Goal: Information Seeking & Learning: Check status

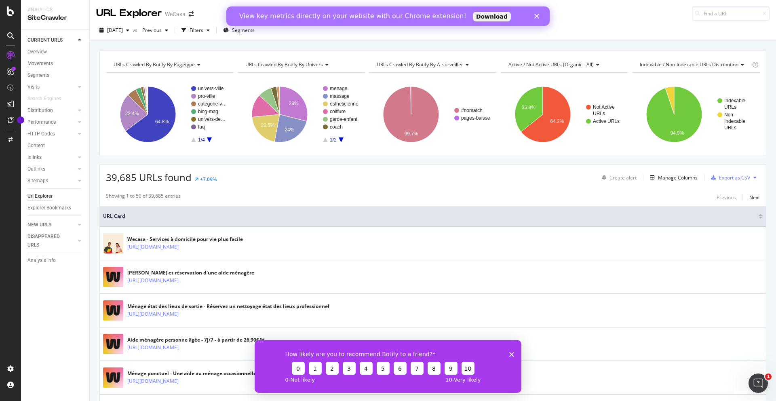
click at [536, 17] on icon "Fermer" at bounding box center [536, 16] width 5 height 5
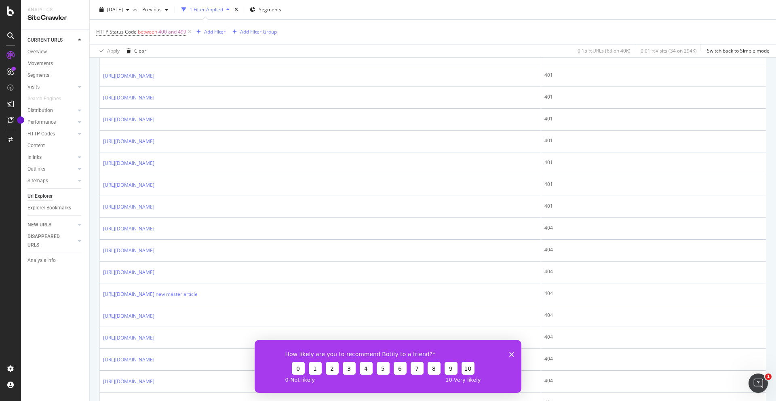
scroll to position [508, 0]
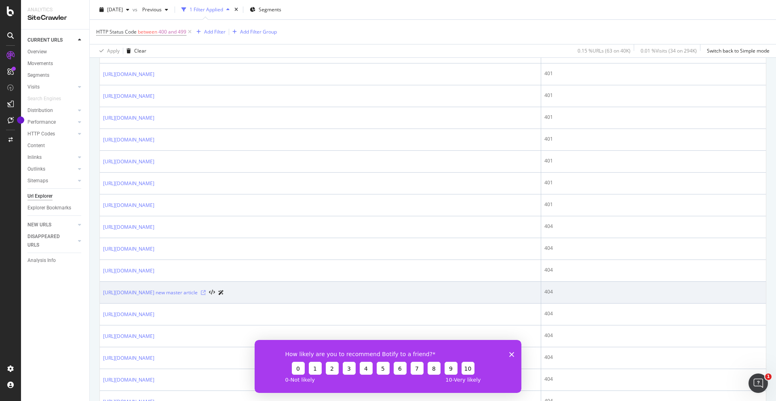
click at [206, 293] on icon at bounding box center [203, 292] width 5 height 5
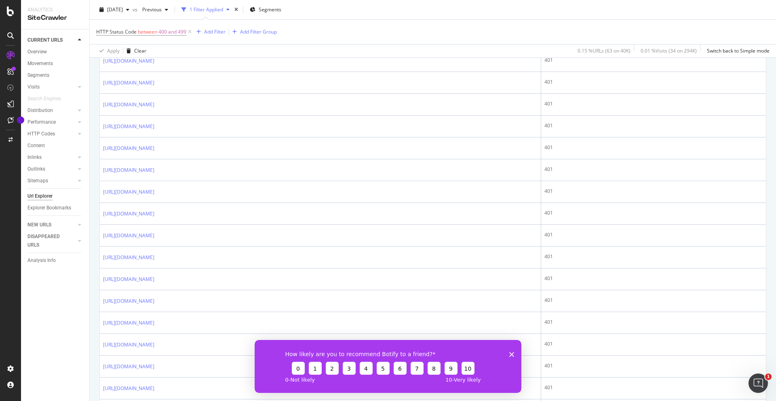
scroll to position [253, 0]
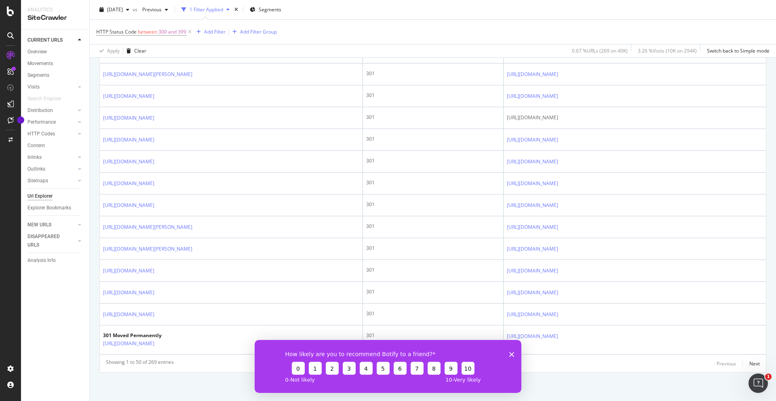
scroll to position [1047, 0]
click at [511, 355] on icon "Fermer l'enquête" at bounding box center [511, 354] width 5 height 5
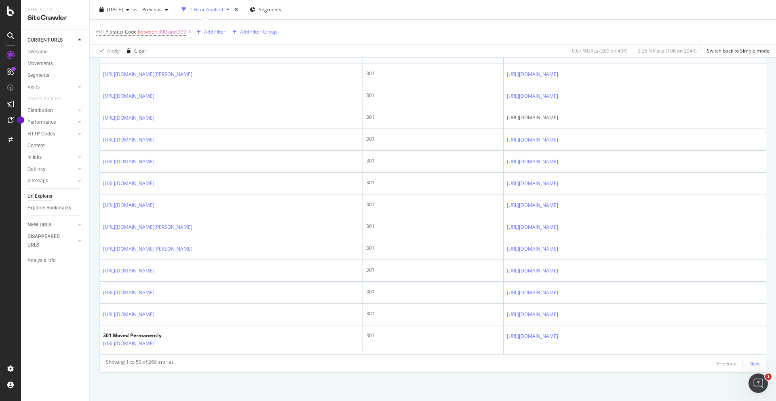
click at [755, 366] on div "Next" at bounding box center [754, 363] width 11 height 7
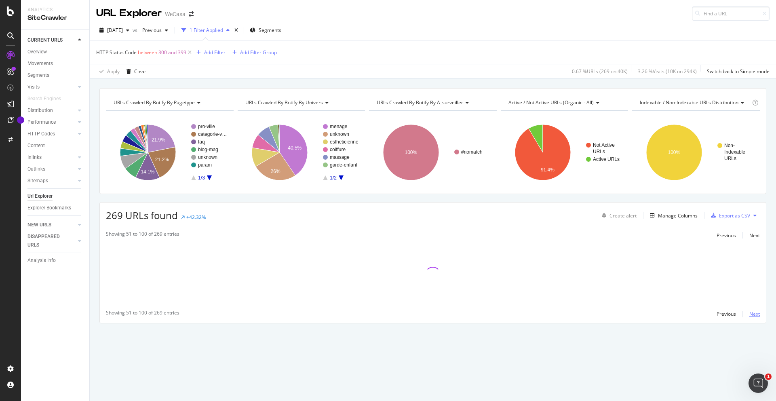
scroll to position [0, 0]
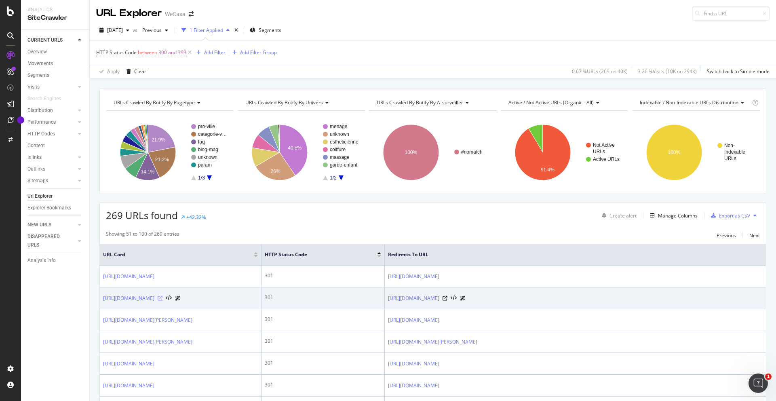
click at [162, 301] on icon at bounding box center [160, 298] width 5 height 5
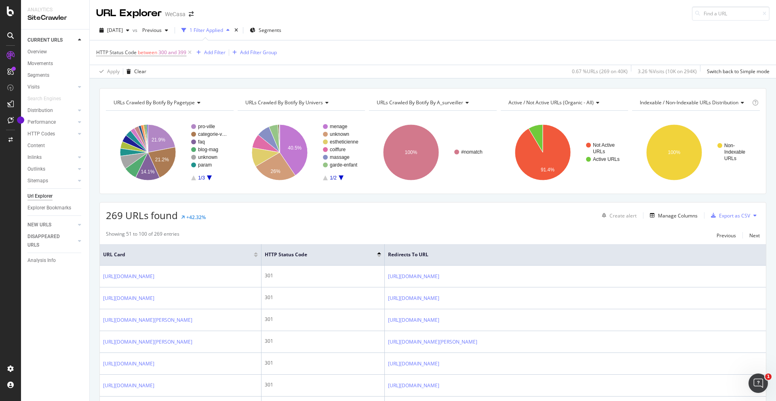
scroll to position [161, 0]
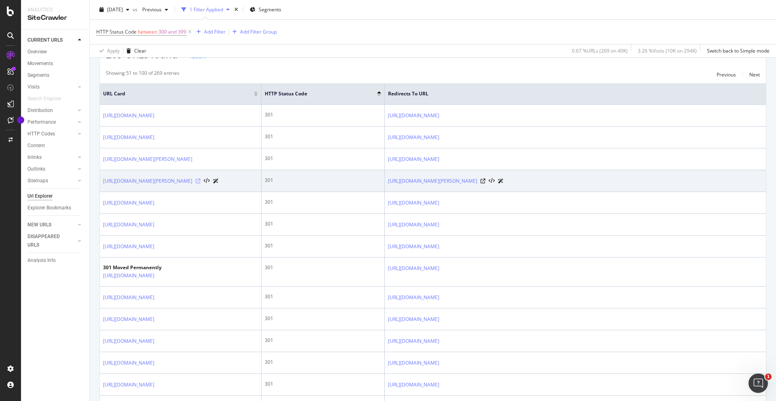
click at [200, 183] on icon at bounding box center [198, 181] width 5 height 5
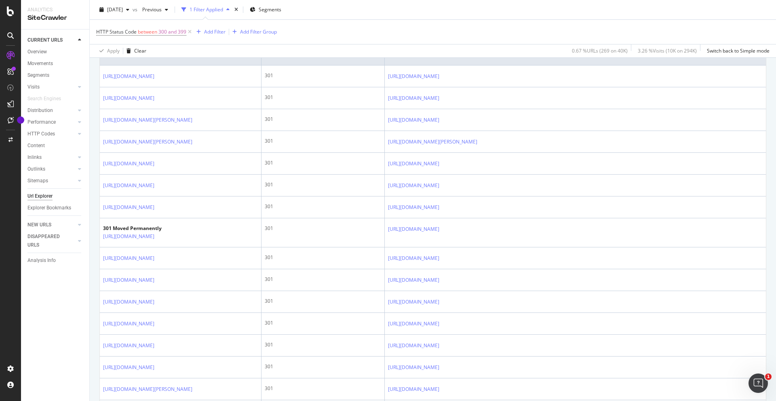
scroll to position [0, 0]
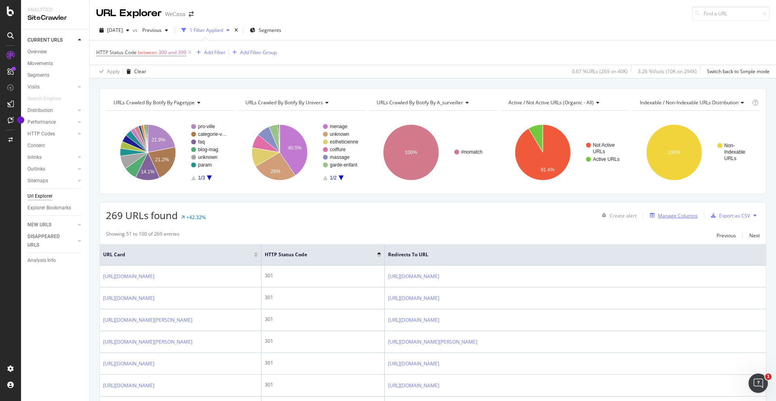
click at [672, 214] on div "Manage Columns" at bounding box center [678, 215] width 40 height 7
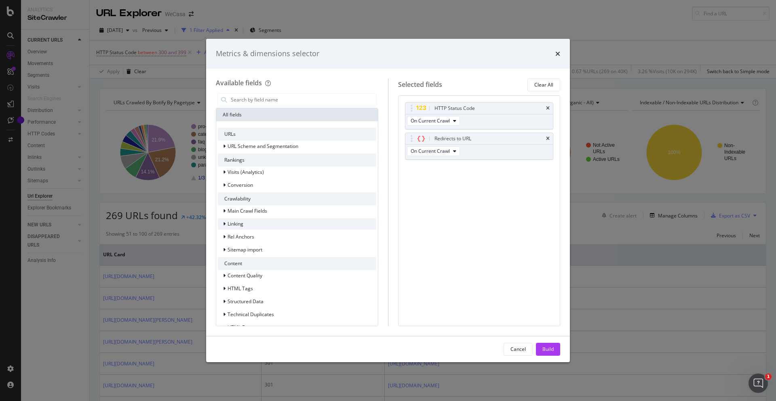
click at [281, 219] on div "Linking" at bounding box center [297, 223] width 158 height 11
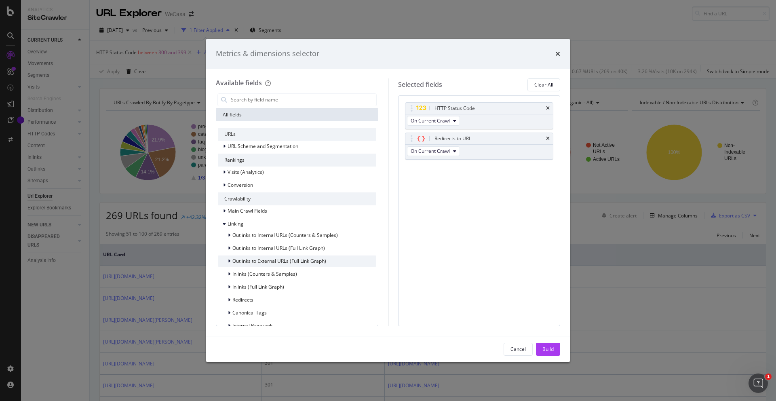
click at [278, 259] on span "Outlinks to External URLs (Full Link Graph)" at bounding box center [279, 260] width 94 height 7
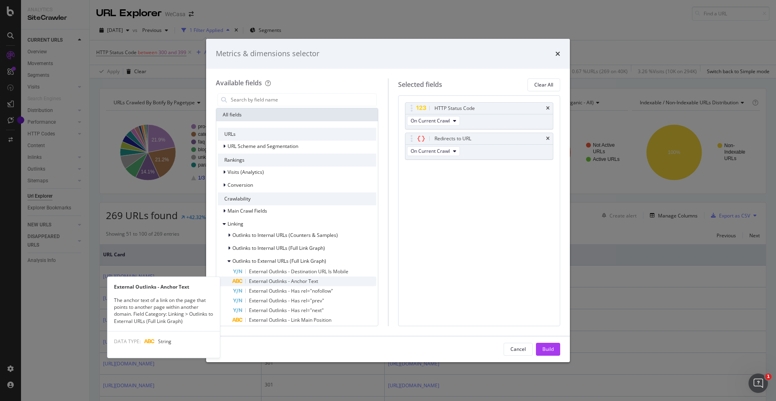
click at [280, 281] on span "External Outlinks - Anchor Text" at bounding box center [283, 281] width 69 height 7
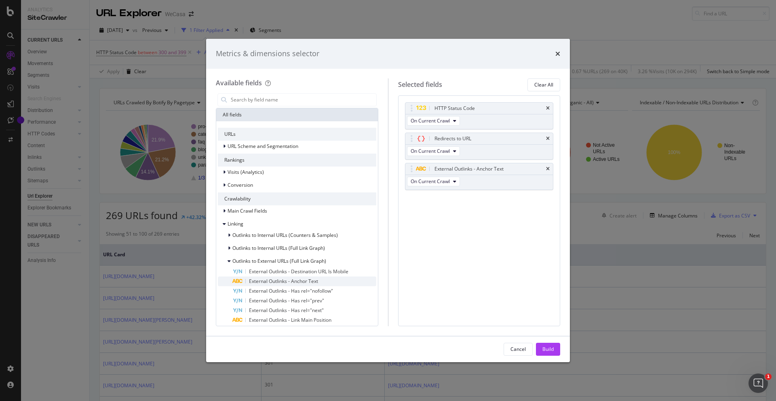
click at [330, 282] on div "External Outlinks - Anchor Text" at bounding box center [304, 281] width 144 height 10
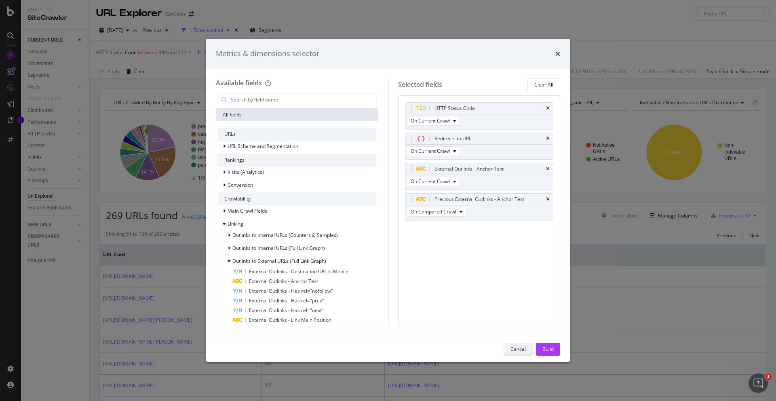
click at [523, 355] on button "Cancel" at bounding box center [518, 349] width 29 height 13
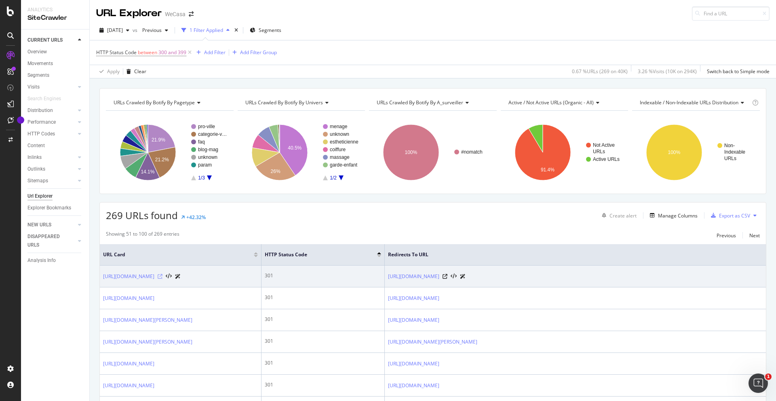
click at [162, 279] on icon at bounding box center [160, 276] width 5 height 5
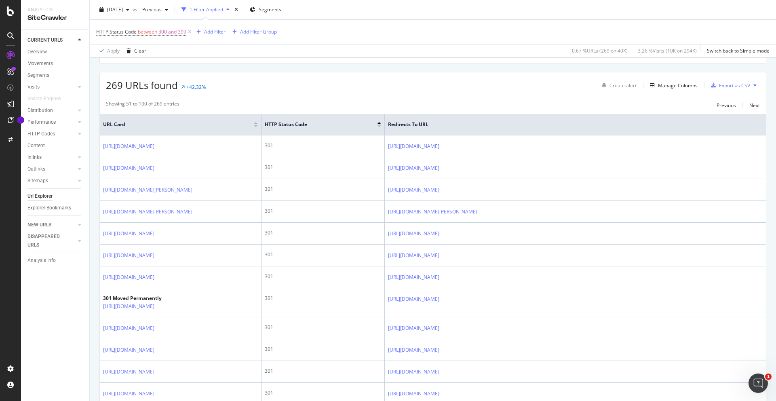
scroll to position [141, 0]
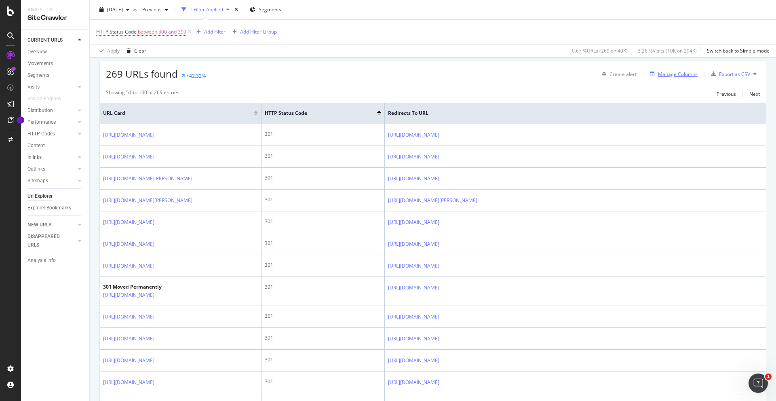
click at [677, 72] on div "Manage Columns" at bounding box center [678, 74] width 40 height 7
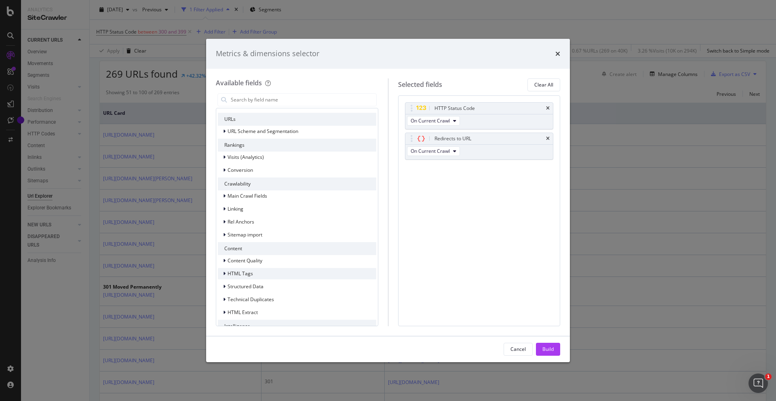
scroll to position [0, 0]
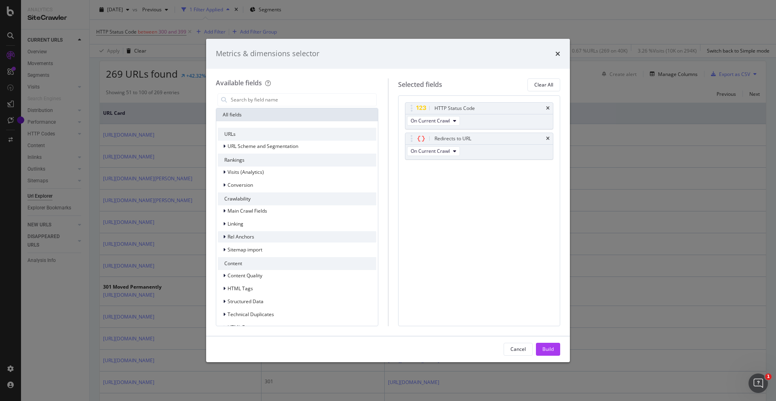
click at [279, 238] on div "Rel Anchors" at bounding box center [297, 236] width 158 height 11
click at [274, 222] on div "Linking" at bounding box center [297, 223] width 158 height 11
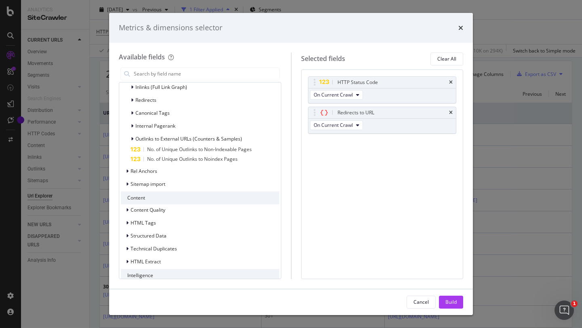
scroll to position [173, 0]
click at [459, 27] on icon "times" at bounding box center [460, 28] width 5 height 6
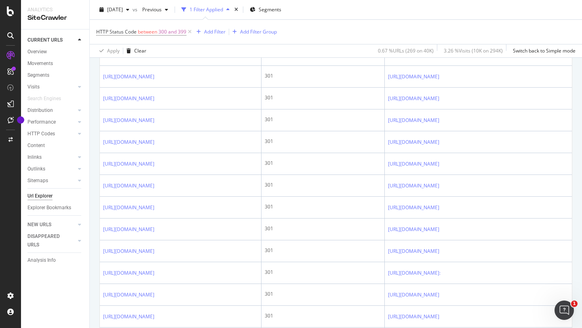
scroll to position [789, 0]
